Goal: Task Accomplishment & Management: Use online tool/utility

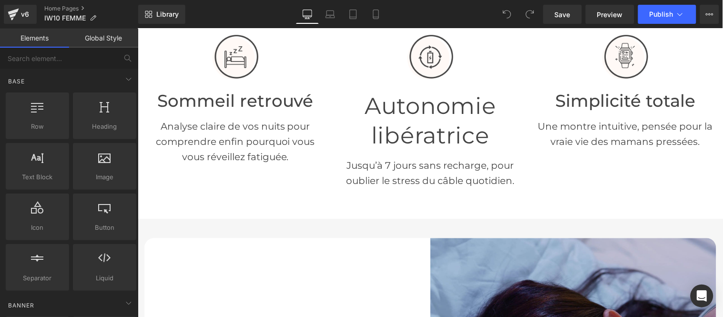
scroll to position [370, 0]
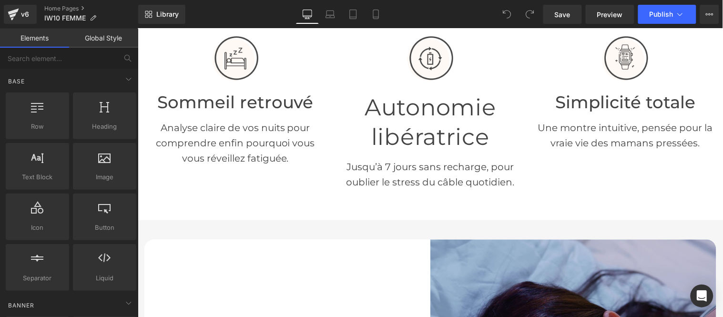
click at [411, 106] on h1 "Autonomie libératrice" at bounding box center [429, 122] width 181 height 60
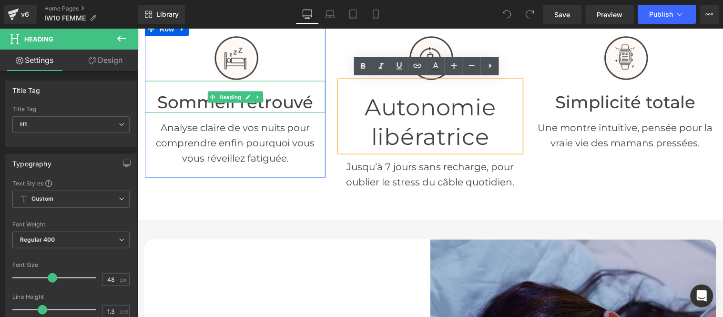
click at [277, 101] on h1 "Sommeil retrouvé" at bounding box center [234, 102] width 181 height 20
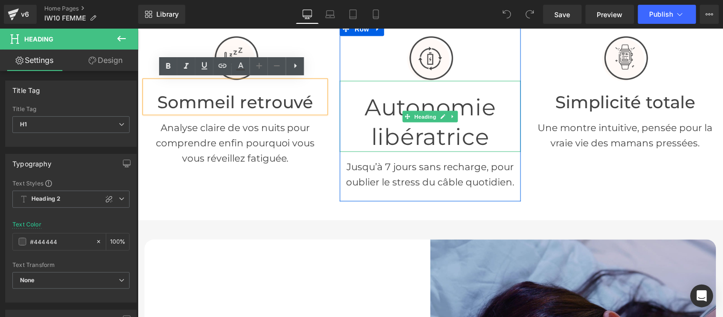
click at [482, 108] on h1 "Autonomie libératrice" at bounding box center [429, 122] width 181 height 60
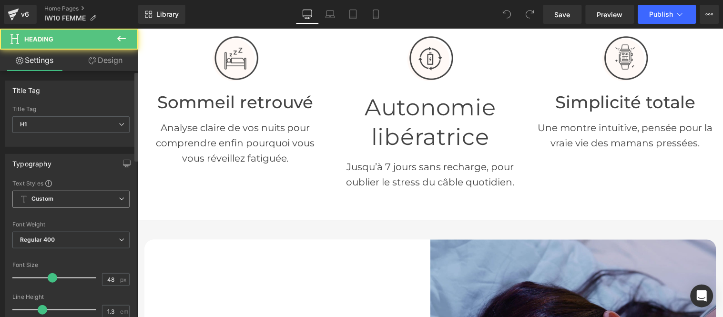
click at [56, 199] on span "Custom" at bounding box center [70, 199] width 117 height 17
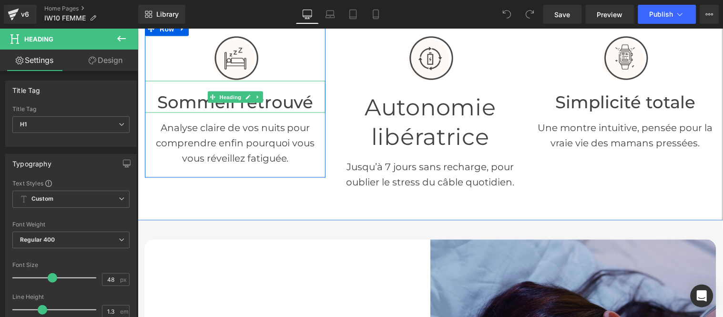
click at [277, 95] on h1 "Sommeil retrouvé" at bounding box center [234, 102] width 181 height 20
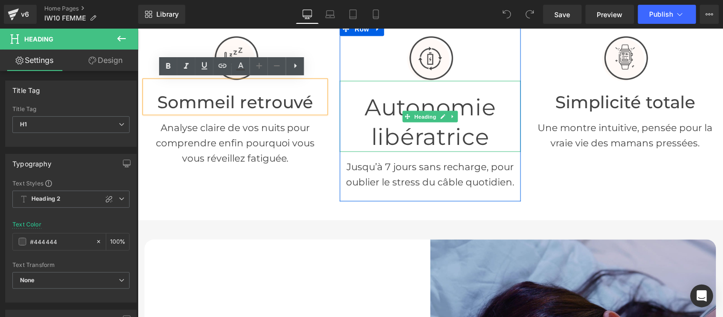
click at [460, 107] on h1 "Autonomie libératrice" at bounding box center [429, 122] width 181 height 60
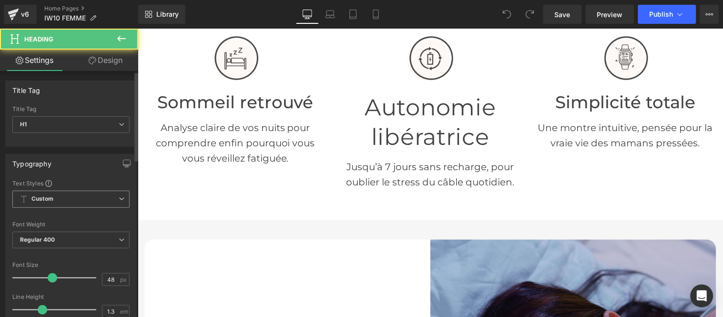
click at [67, 205] on span "Custom" at bounding box center [70, 199] width 117 height 17
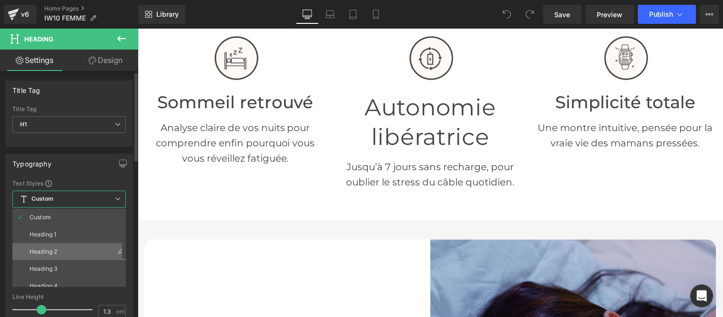
click at [56, 248] on div "Heading 2" at bounding box center [44, 251] width 28 height 7
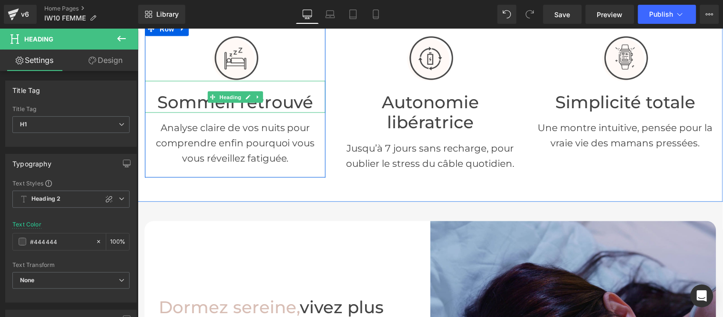
click at [237, 106] on h1 "Sommeil retrouvé" at bounding box center [234, 102] width 181 height 20
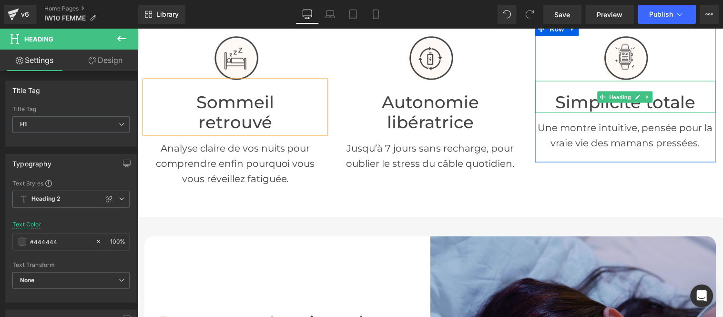
click at [647, 106] on h1 "Simplicité totale" at bounding box center [625, 102] width 181 height 20
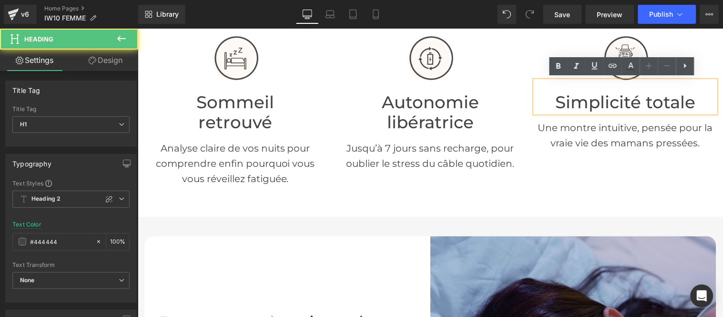
click at [644, 104] on h1 "Simplicité totale" at bounding box center [625, 102] width 181 height 20
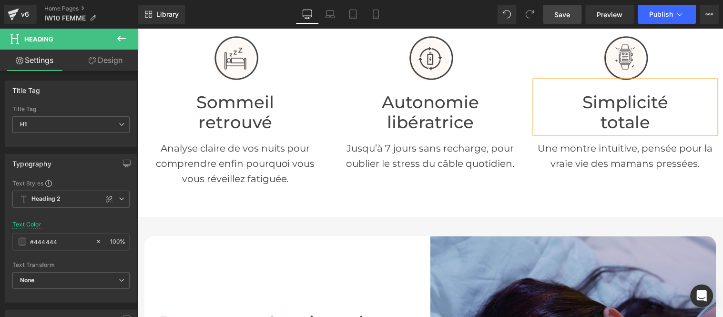
drag, startPoint x: 562, startPoint y: 14, endPoint x: 316, endPoint y: 117, distance: 267.1
click at [562, 14] on span "Save" at bounding box center [563, 15] width 16 height 10
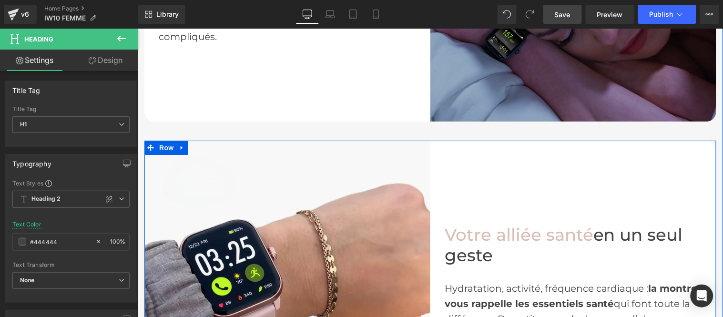
scroll to position [635, 0]
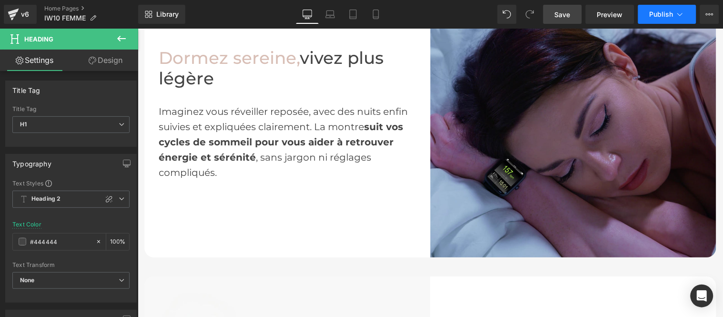
click at [667, 15] on span "Publish" at bounding box center [662, 14] width 24 height 8
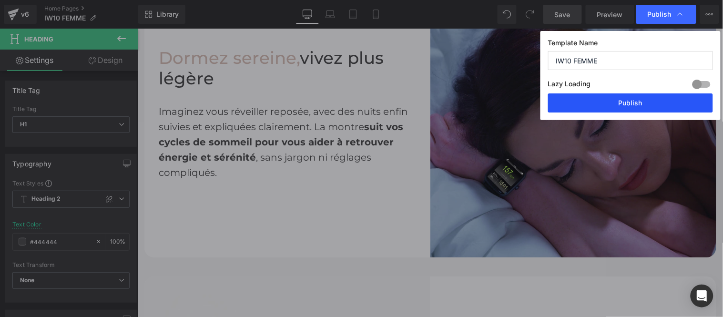
click at [603, 103] on button "Publish" at bounding box center [630, 102] width 165 height 19
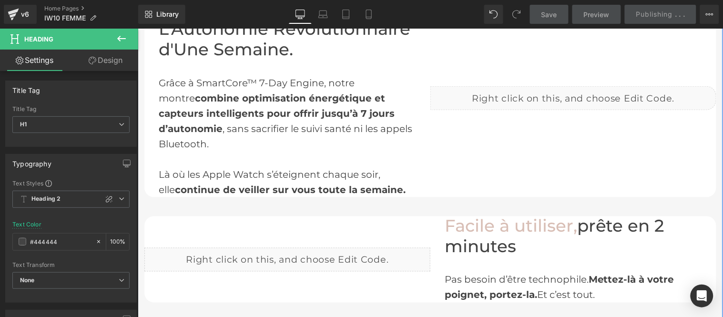
scroll to position [1271, 0]
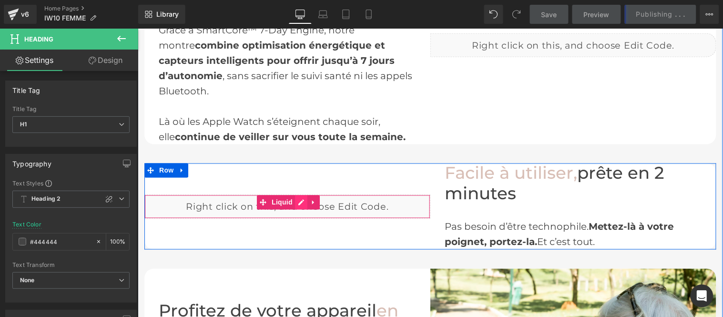
click at [295, 194] on div "Liquid" at bounding box center [287, 206] width 286 height 24
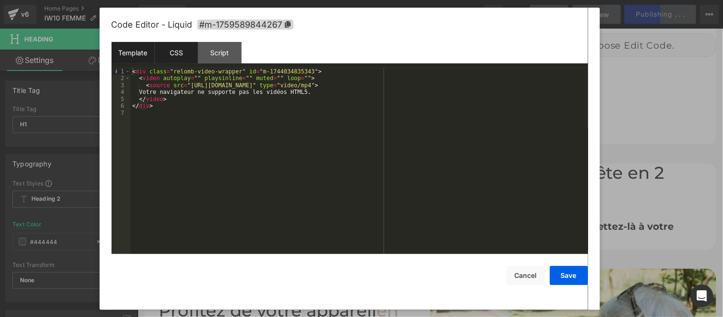
click at [179, 52] on div "CSS" at bounding box center [176, 52] width 43 height 21
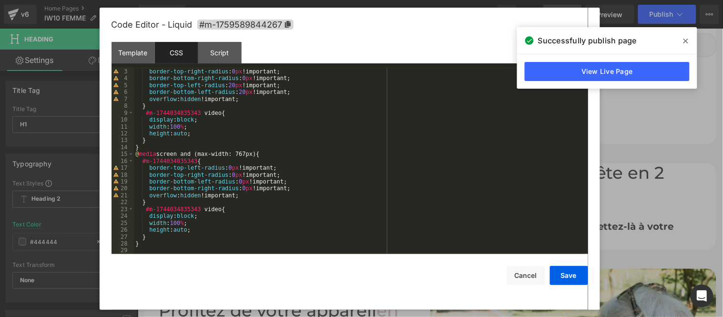
scroll to position [0, 0]
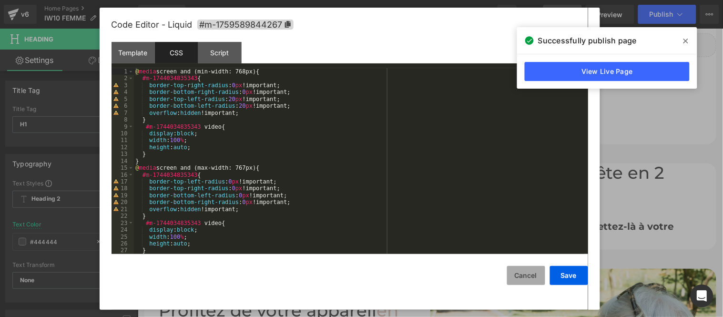
click at [527, 273] on button "Cancel" at bounding box center [526, 275] width 38 height 19
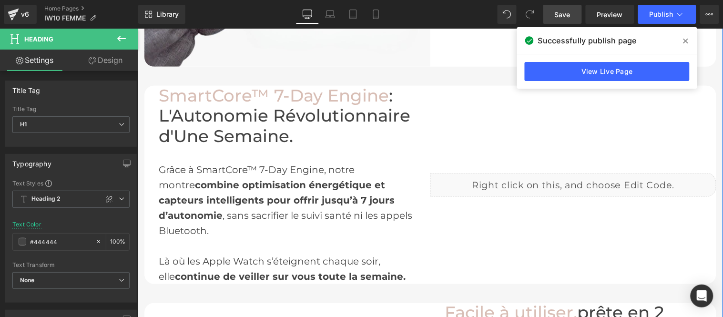
scroll to position [1112, 0]
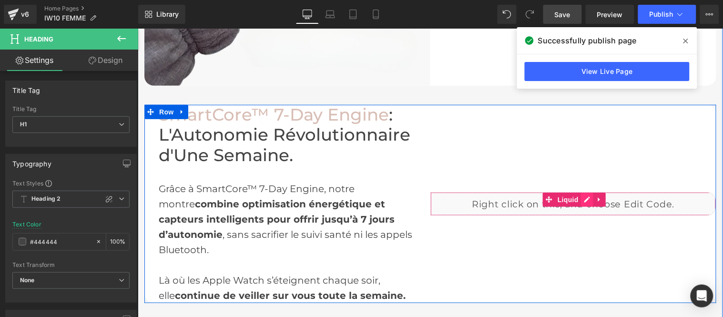
click at [582, 192] on div "Liquid" at bounding box center [573, 204] width 286 height 24
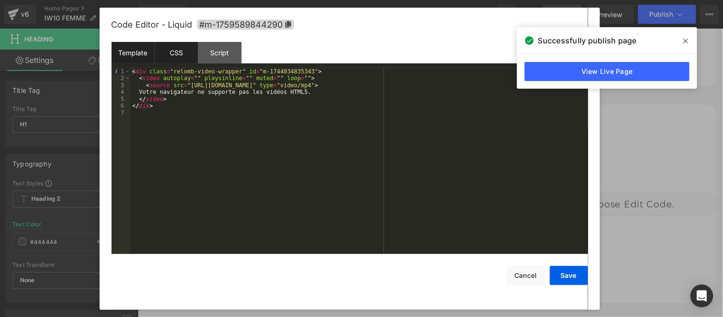
click at [187, 47] on div "CSS" at bounding box center [176, 52] width 43 height 21
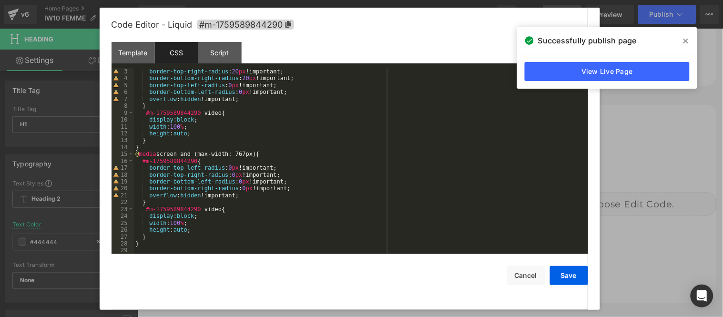
scroll to position [0, 0]
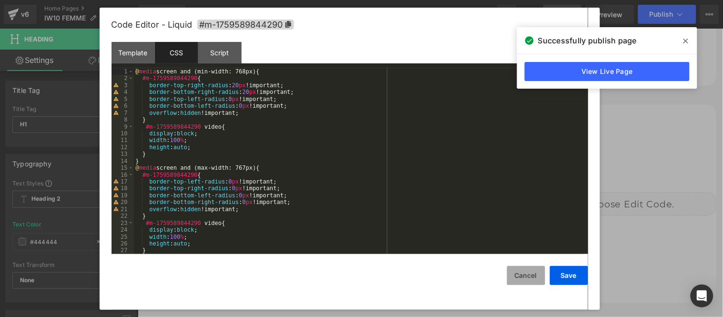
click at [527, 277] on button "Cancel" at bounding box center [526, 275] width 38 height 19
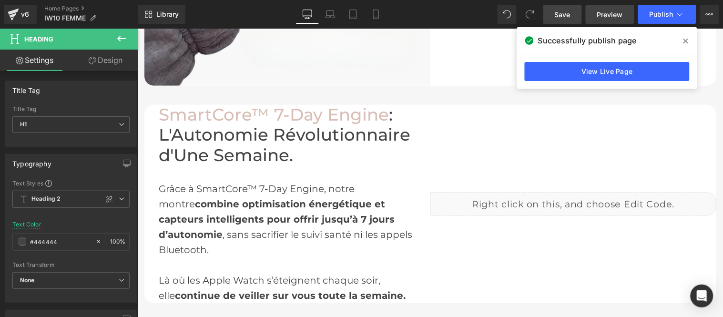
click at [612, 10] on span "Preview" at bounding box center [610, 15] width 26 height 10
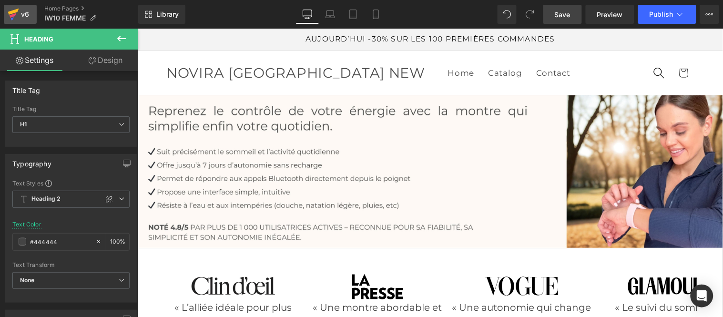
click at [22, 13] on div "v6" at bounding box center [25, 14] width 12 height 12
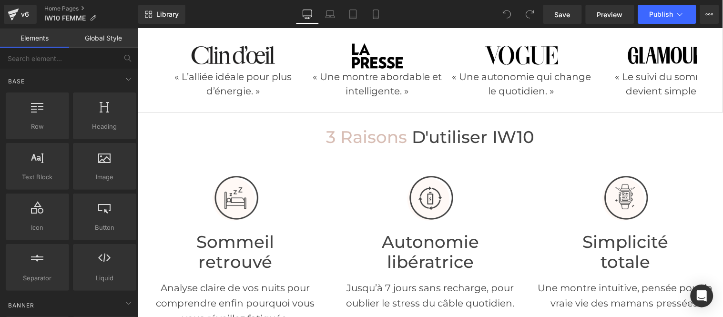
scroll to position [317, 0]
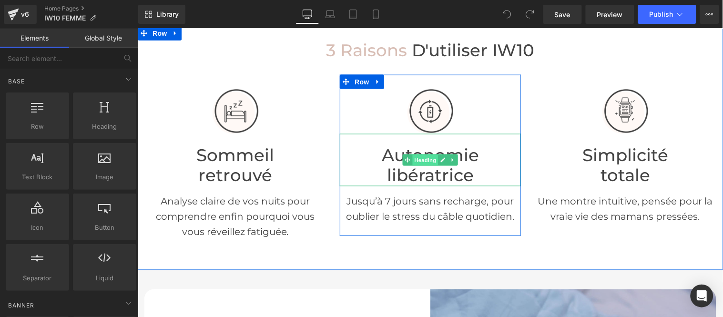
click at [423, 154] on span "Heading" at bounding box center [425, 159] width 26 height 11
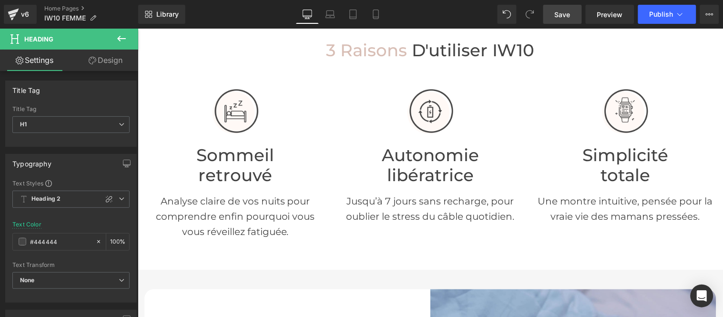
click at [558, 16] on span "Save" at bounding box center [563, 15] width 16 height 10
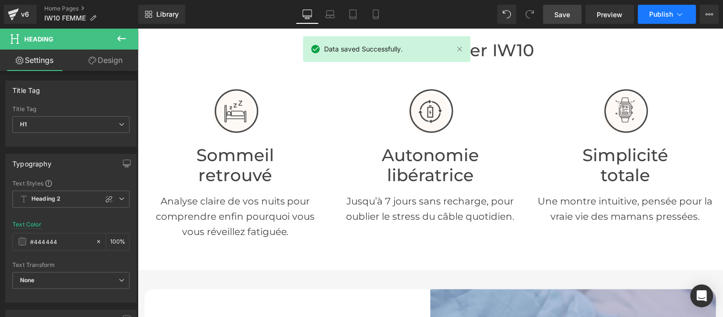
click at [652, 16] on span "Publish" at bounding box center [662, 14] width 24 height 8
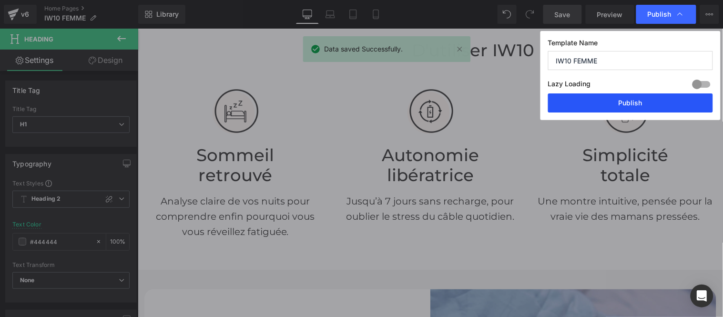
click at [624, 101] on button "Publish" at bounding box center [630, 102] width 165 height 19
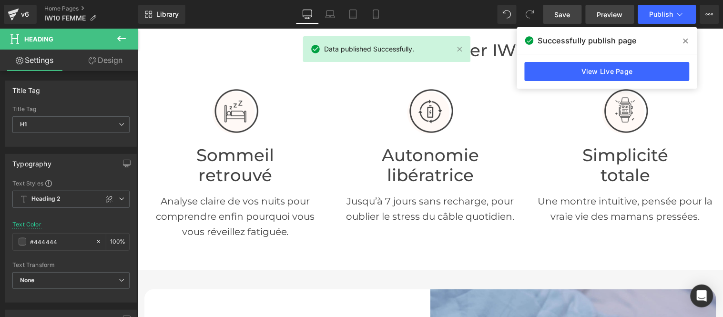
click at [605, 10] on span "Preview" at bounding box center [610, 15] width 26 height 10
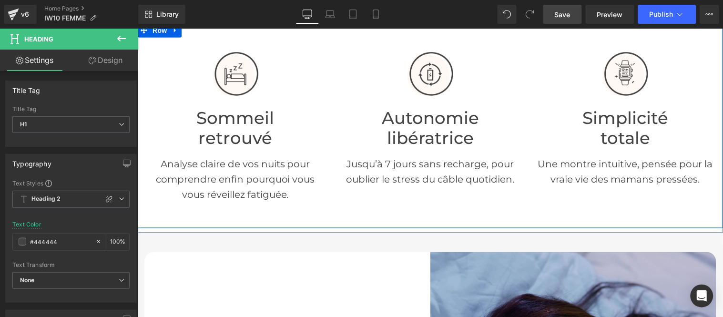
scroll to position [370, 0]
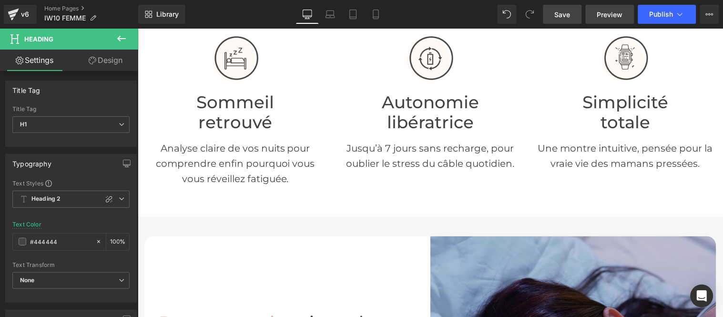
click at [616, 15] on span "Preview" at bounding box center [610, 15] width 26 height 10
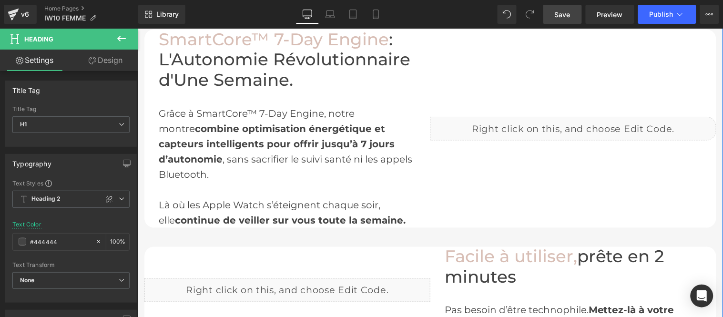
scroll to position [1059, 0]
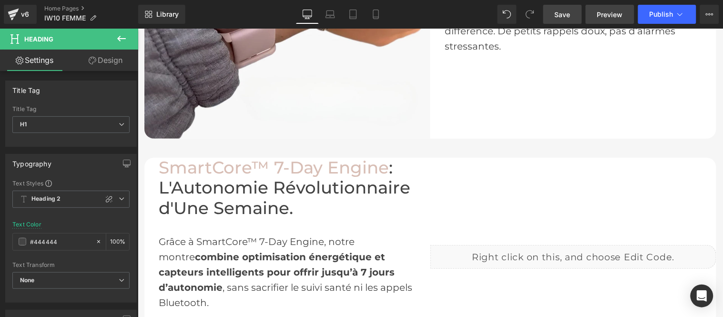
click at [610, 12] on span "Preview" at bounding box center [610, 15] width 26 height 10
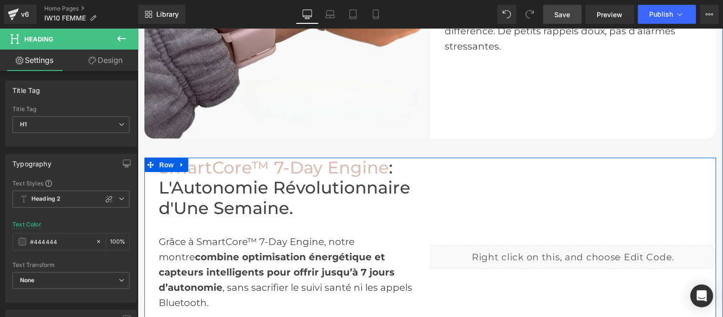
scroll to position [1112, 0]
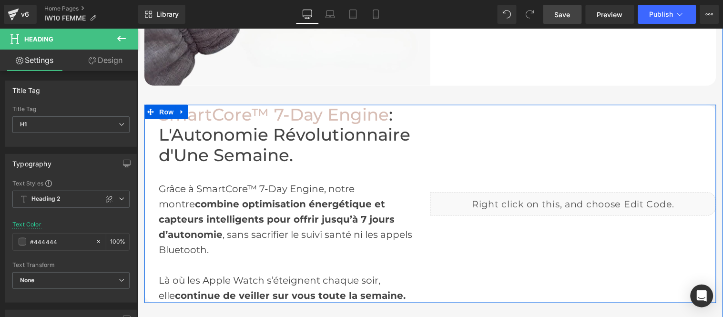
click at [554, 192] on div "Liquid" at bounding box center [573, 204] width 286 height 24
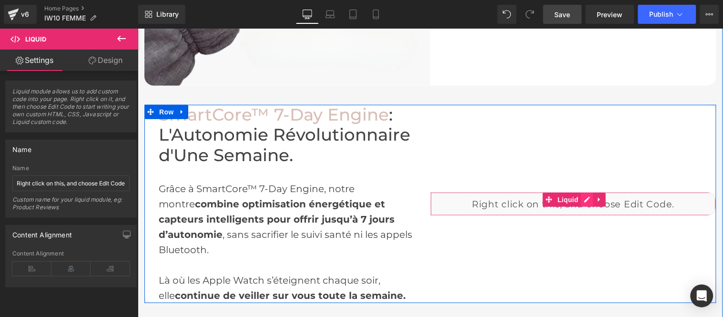
click at [578, 192] on div "Liquid" at bounding box center [573, 204] width 286 height 24
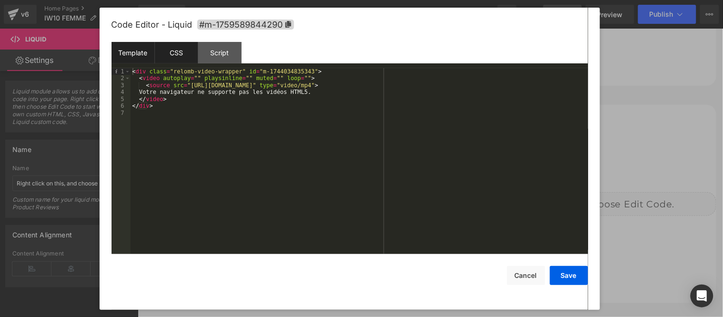
click at [177, 55] on div "CSS" at bounding box center [176, 52] width 43 height 21
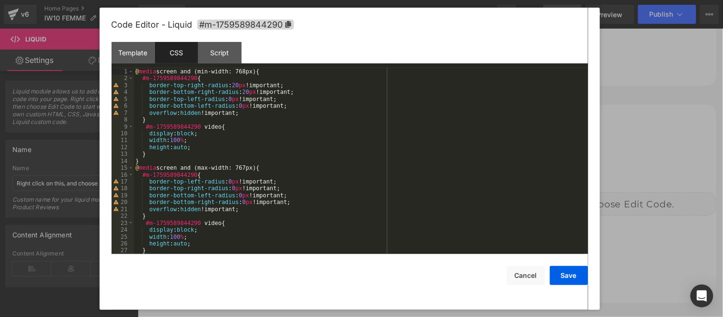
scroll to position [0, 0]
click at [524, 280] on button "Cancel" at bounding box center [526, 275] width 38 height 19
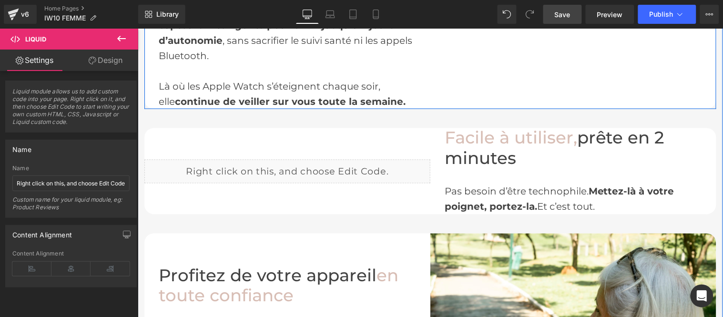
scroll to position [1324, 0]
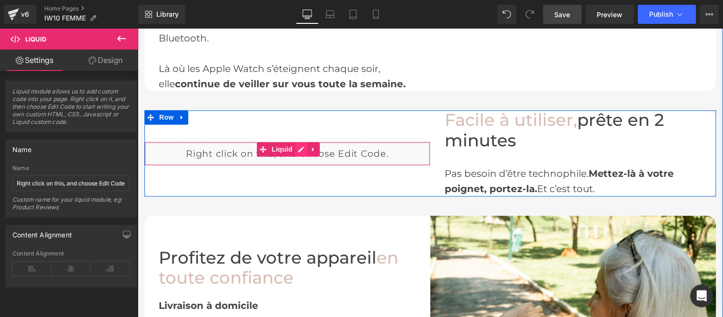
click at [295, 142] on div "Liquid" at bounding box center [287, 154] width 286 height 24
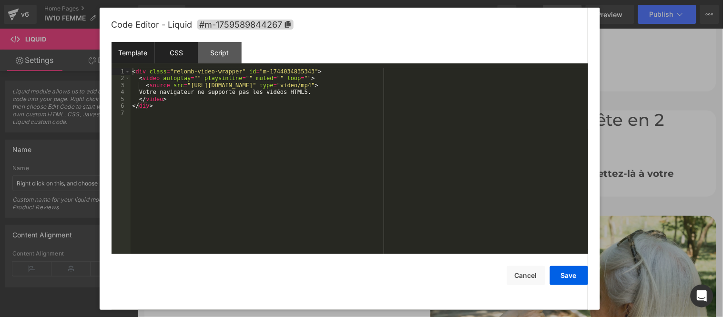
click at [184, 57] on div "CSS" at bounding box center [176, 52] width 43 height 21
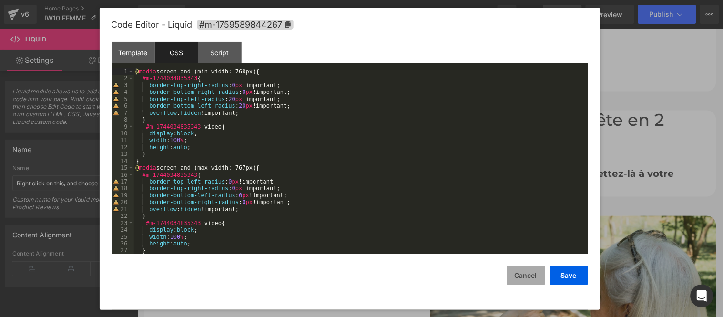
click at [527, 275] on button "Cancel" at bounding box center [526, 275] width 38 height 19
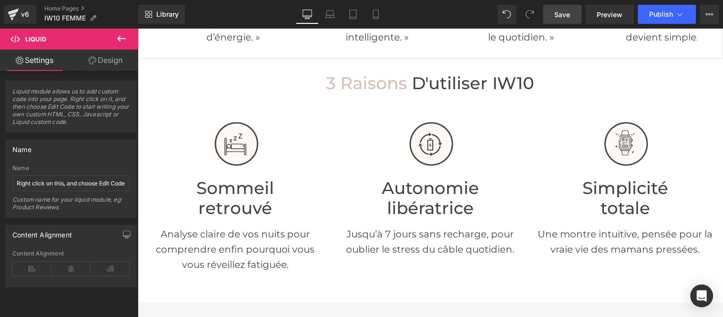
scroll to position [317, 0]
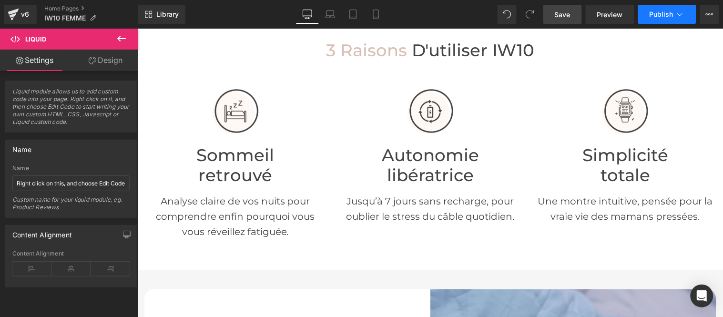
click at [659, 16] on span "Publish" at bounding box center [662, 14] width 24 height 8
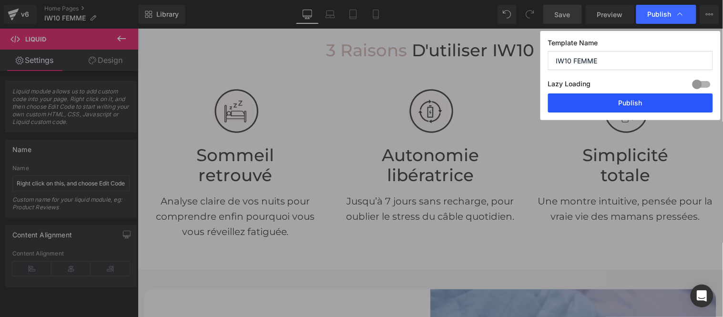
click at [624, 101] on button "Publish" at bounding box center [630, 102] width 165 height 19
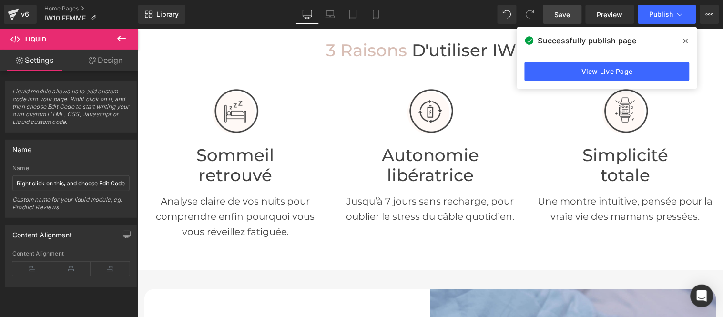
drag, startPoint x: 685, startPoint y: 41, endPoint x: 533, endPoint y: 20, distance: 152.6
click at [685, 41] on icon at bounding box center [686, 41] width 5 height 8
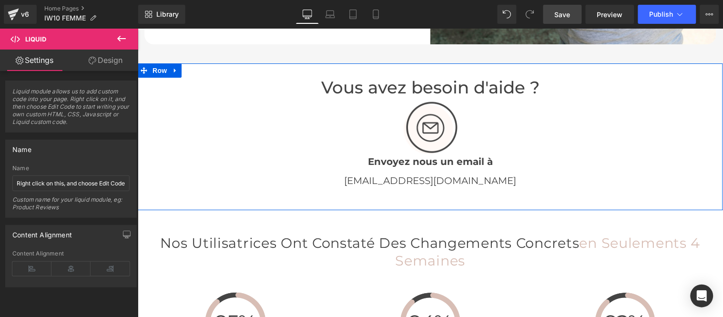
scroll to position [1800, 0]
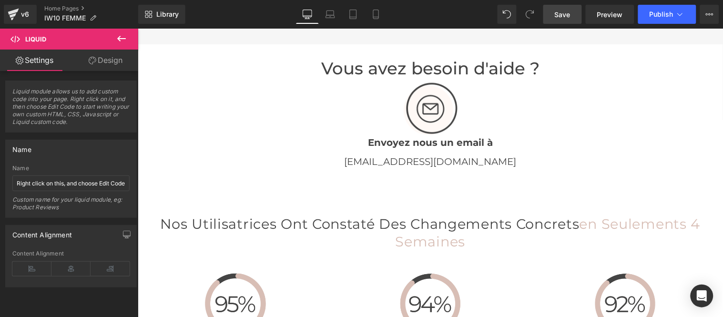
click at [423, 215] on span "Nos Utilisatrices Ont Constaté des Changements Concrets" at bounding box center [369, 223] width 419 height 17
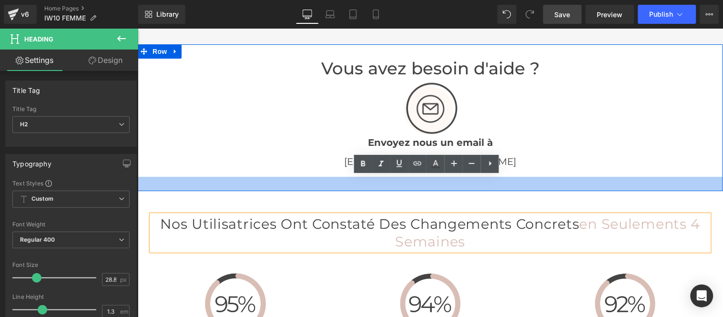
scroll to position [1853, 0]
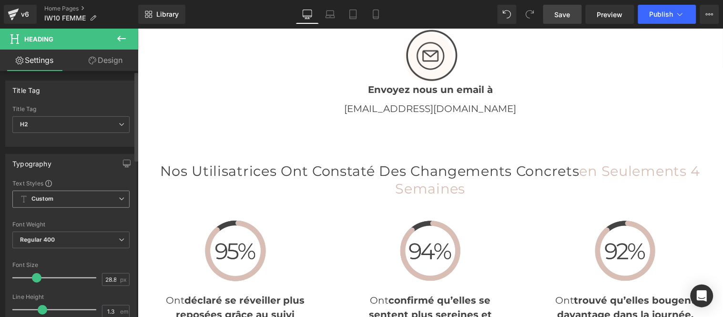
click at [89, 202] on span "Custom" at bounding box center [70, 199] width 117 height 17
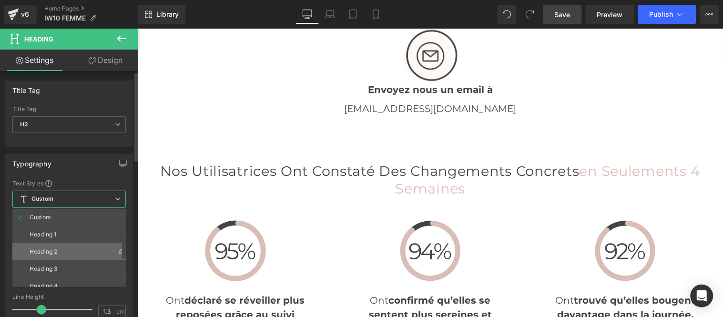
click at [64, 246] on li "Heading 2" at bounding box center [71, 251] width 118 height 17
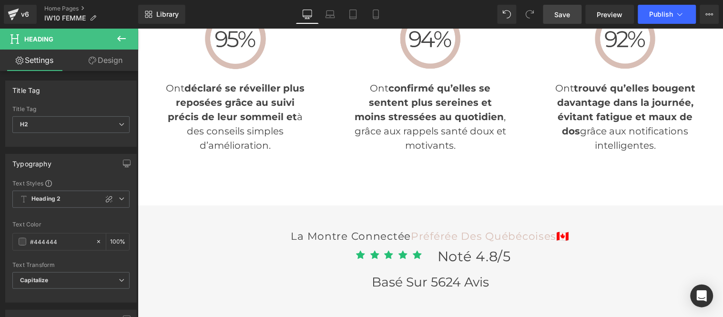
scroll to position [2171, 0]
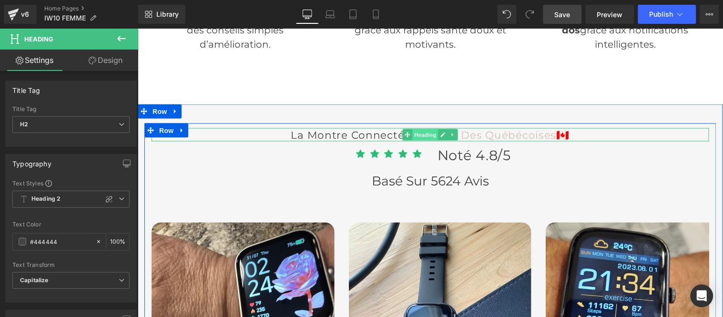
click at [421, 129] on span "Heading" at bounding box center [425, 134] width 26 height 11
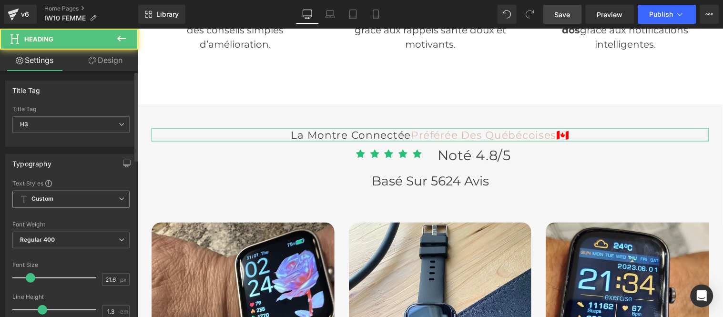
click at [74, 206] on span "Custom" at bounding box center [70, 199] width 117 height 17
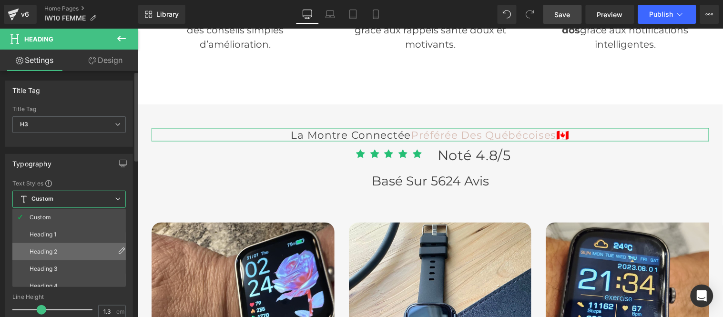
click at [62, 245] on li "Heading 2" at bounding box center [71, 251] width 118 height 17
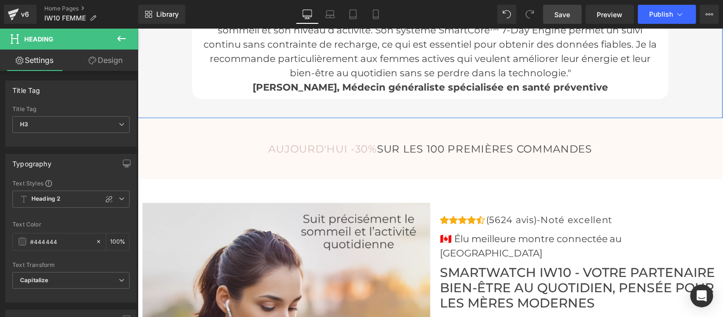
scroll to position [2966, 0]
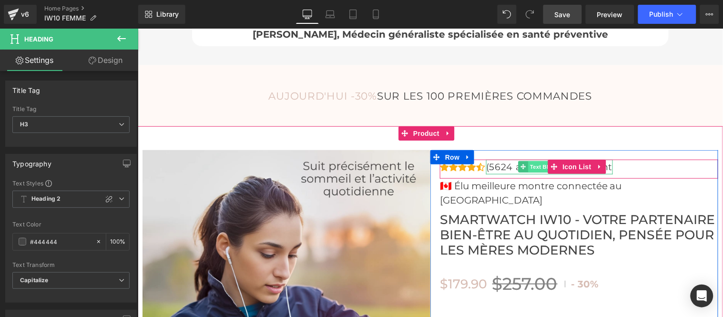
click at [532, 161] on span "Text Block" at bounding box center [543, 166] width 31 height 11
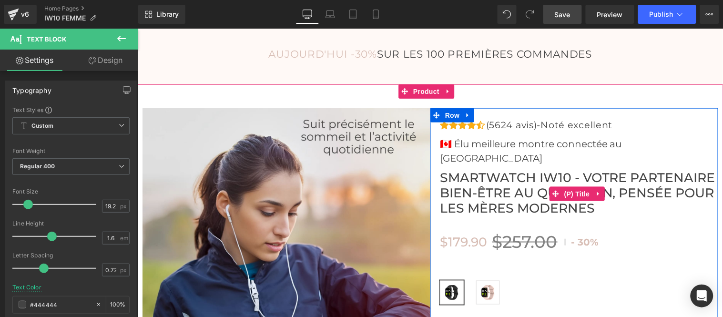
scroll to position [3125, 0]
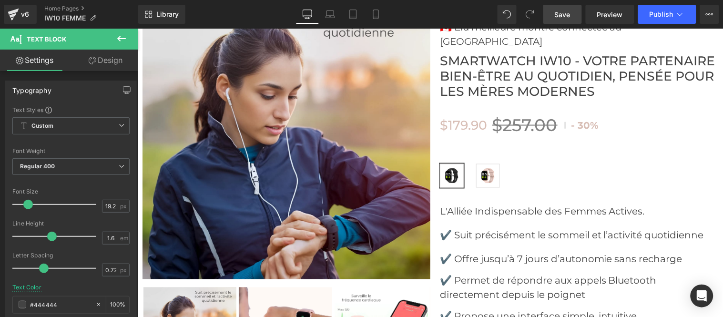
click at [559, 13] on span "Save" at bounding box center [563, 15] width 16 height 10
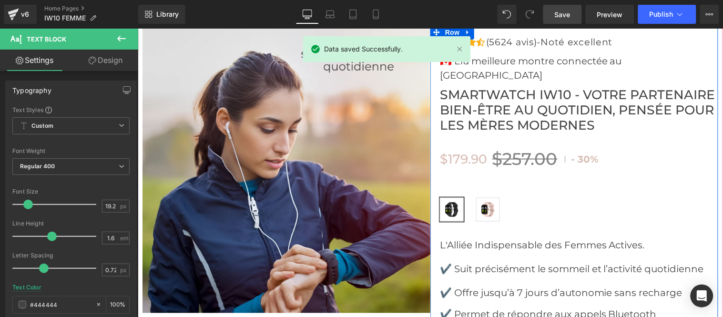
scroll to position [3072, 0]
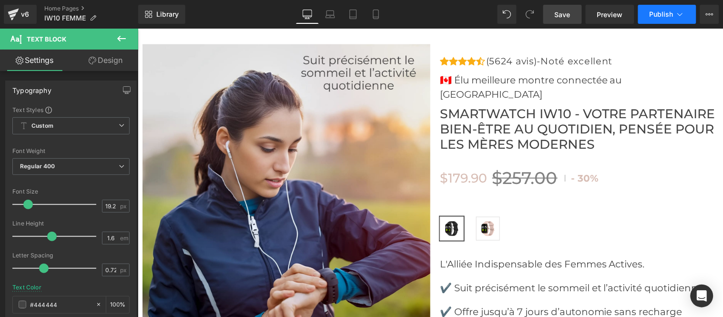
click at [664, 12] on span "Publish" at bounding box center [662, 14] width 24 height 8
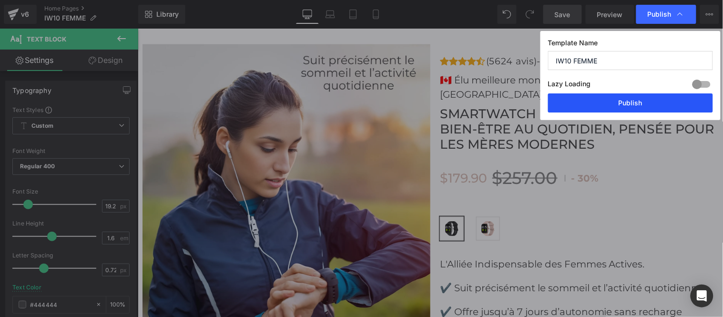
click at [622, 102] on button "Publish" at bounding box center [630, 102] width 165 height 19
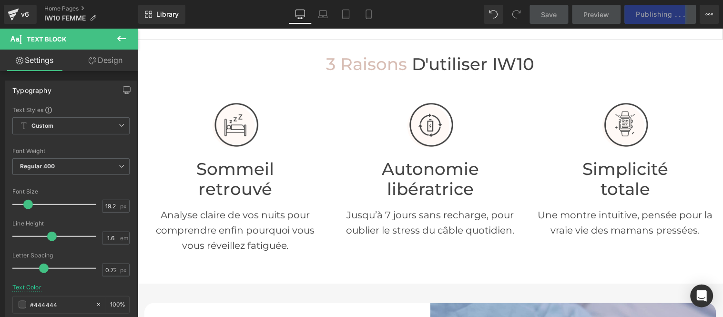
scroll to position [317, 0]
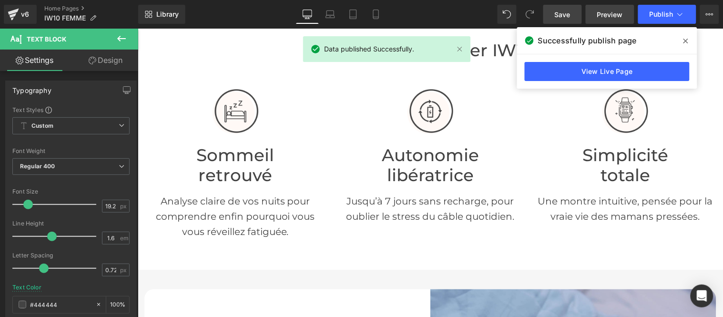
click at [604, 17] on span "Preview" at bounding box center [610, 15] width 26 height 10
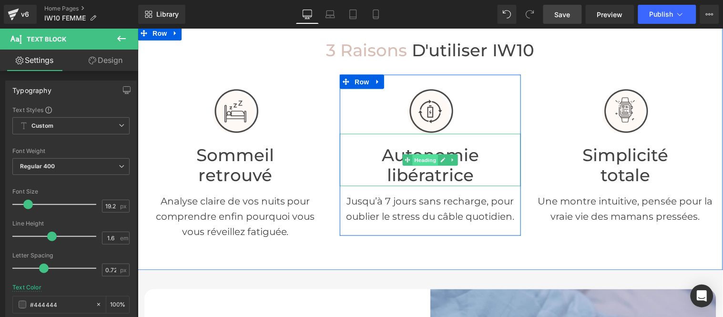
click at [419, 158] on span "Heading" at bounding box center [425, 159] width 26 height 11
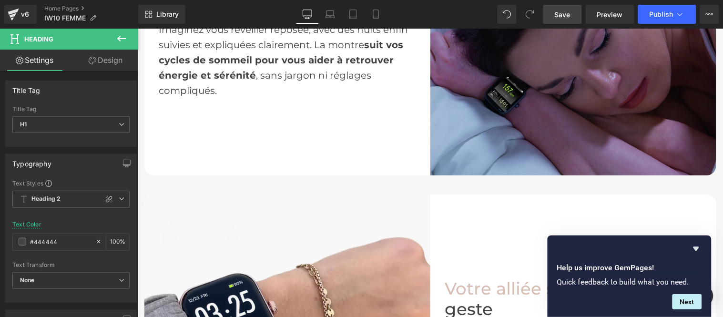
scroll to position [741, 0]
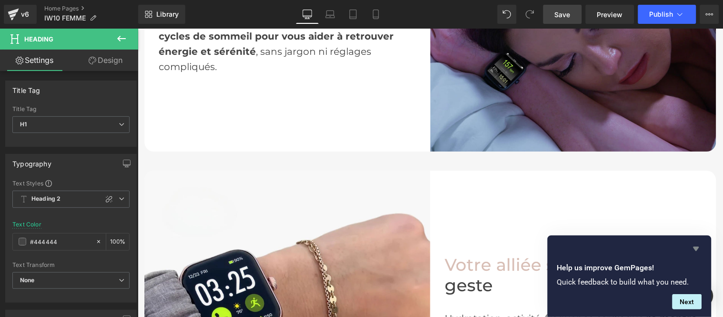
click at [697, 246] on icon "Hide survey" at bounding box center [696, 248] width 11 height 11
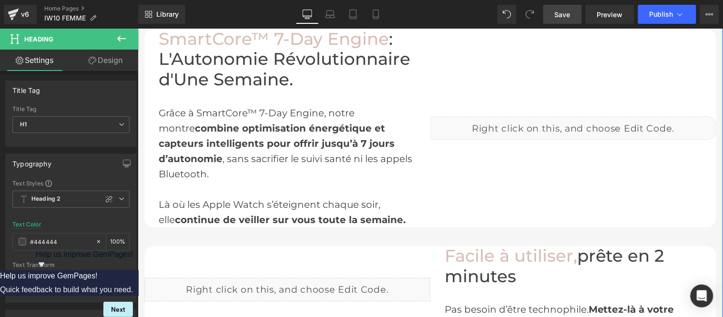
scroll to position [1218, 0]
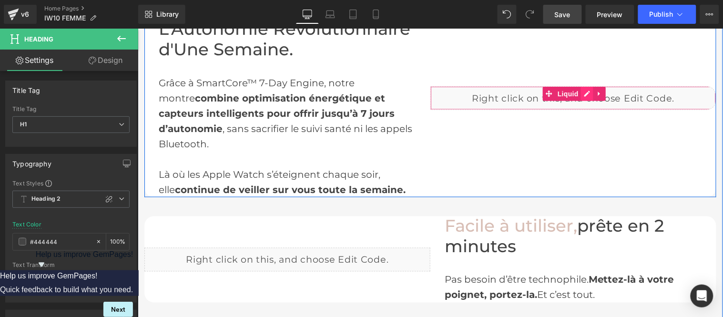
click at [583, 86] on div "Liquid" at bounding box center [573, 98] width 286 height 24
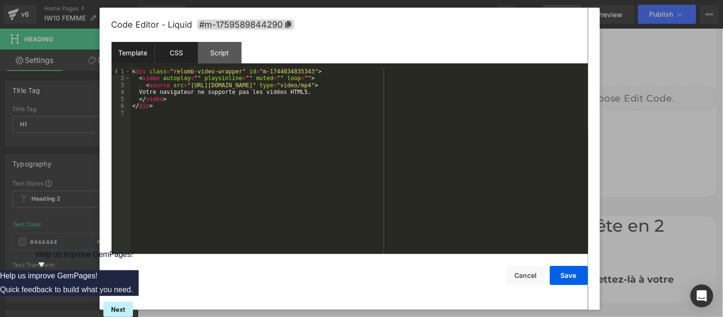
click at [171, 49] on div "CSS" at bounding box center [176, 52] width 43 height 21
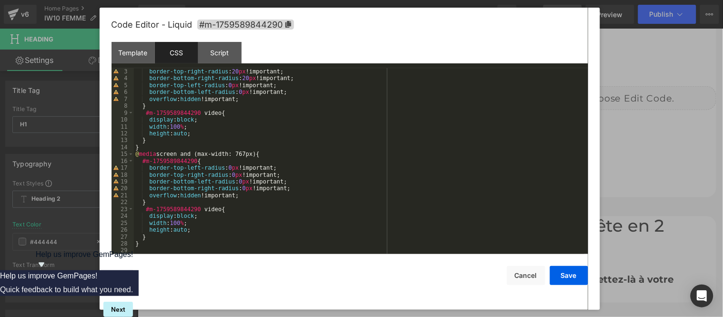
scroll to position [0, 0]
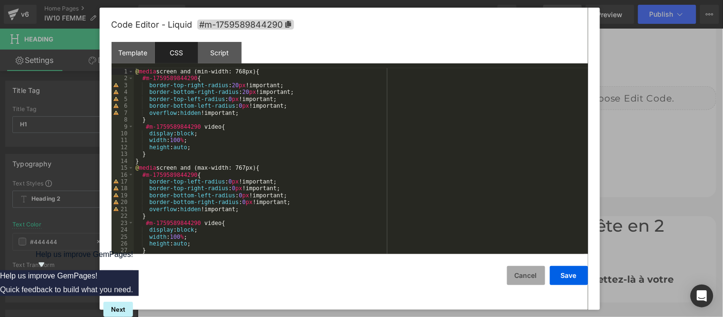
click at [528, 279] on button "Cancel" at bounding box center [526, 275] width 38 height 19
